Goal: Information Seeking & Learning: Learn about a topic

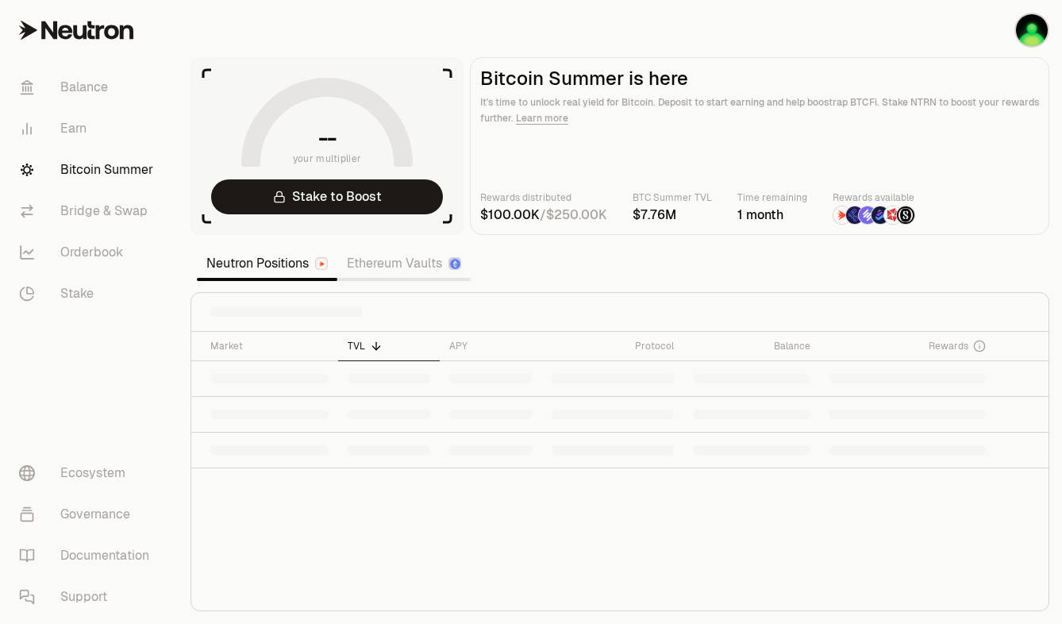
click at [347, 268] on link "Ethereum Vaults" at bounding box center [403, 264] width 133 height 32
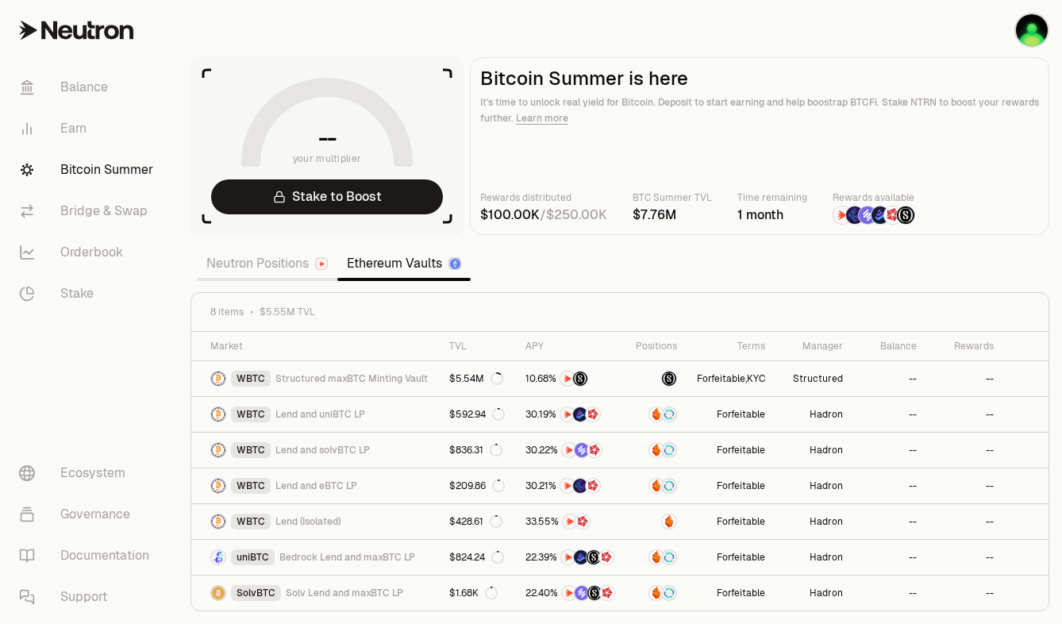
click at [270, 263] on link "Neutron Positions" at bounding box center [267, 264] width 141 height 32
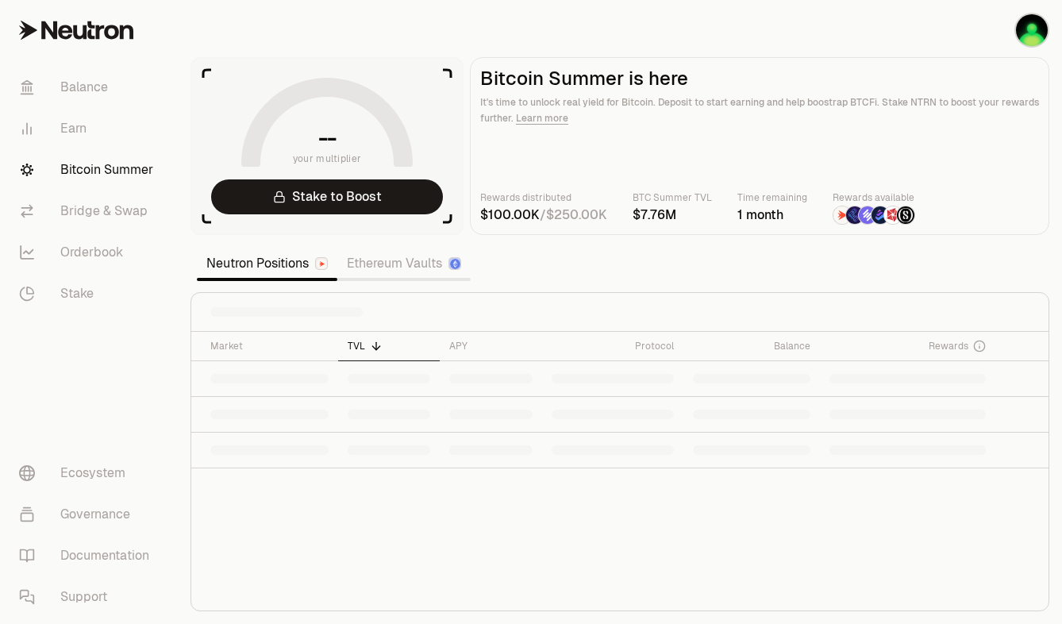
click at [394, 381] on table "Market TVL APY Protocol Balance Rewards" at bounding box center [620, 400] width 858 height 137
